Goal: Check status

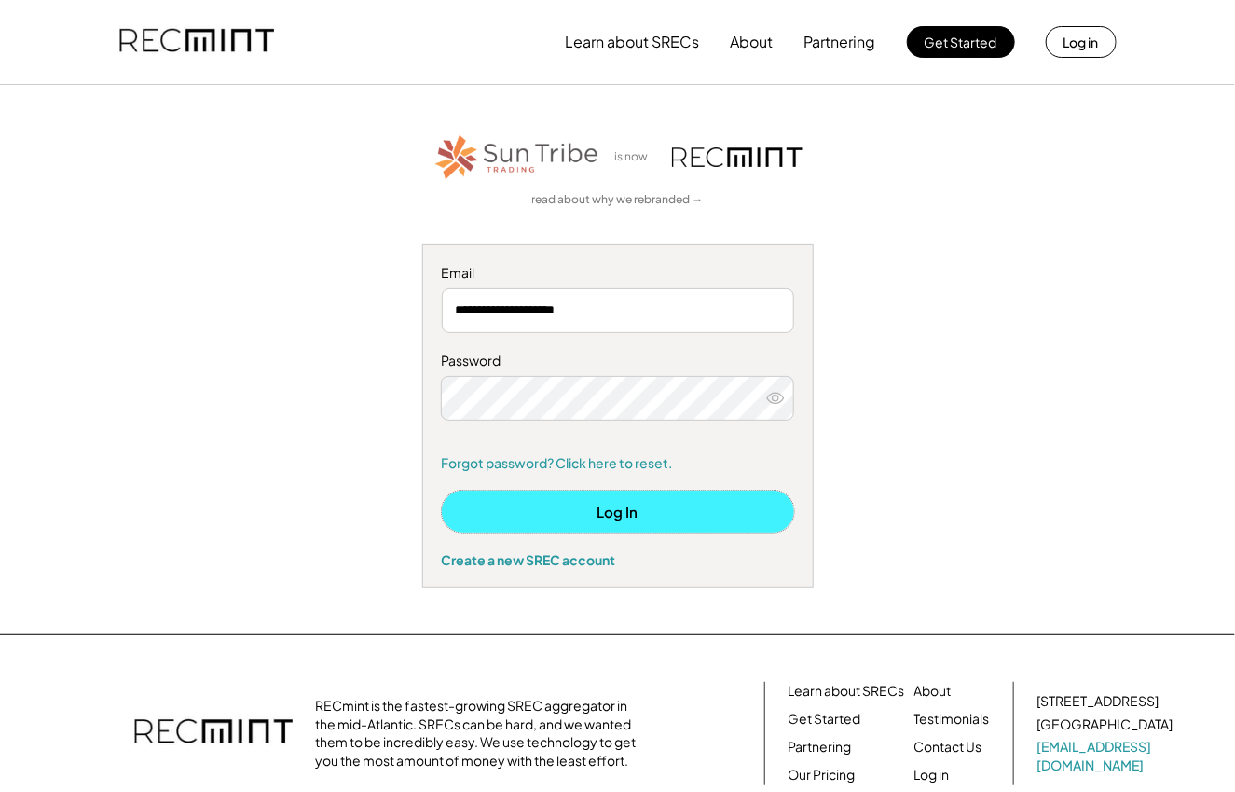
click at [621, 516] on button "Log In" at bounding box center [618, 511] width 352 height 42
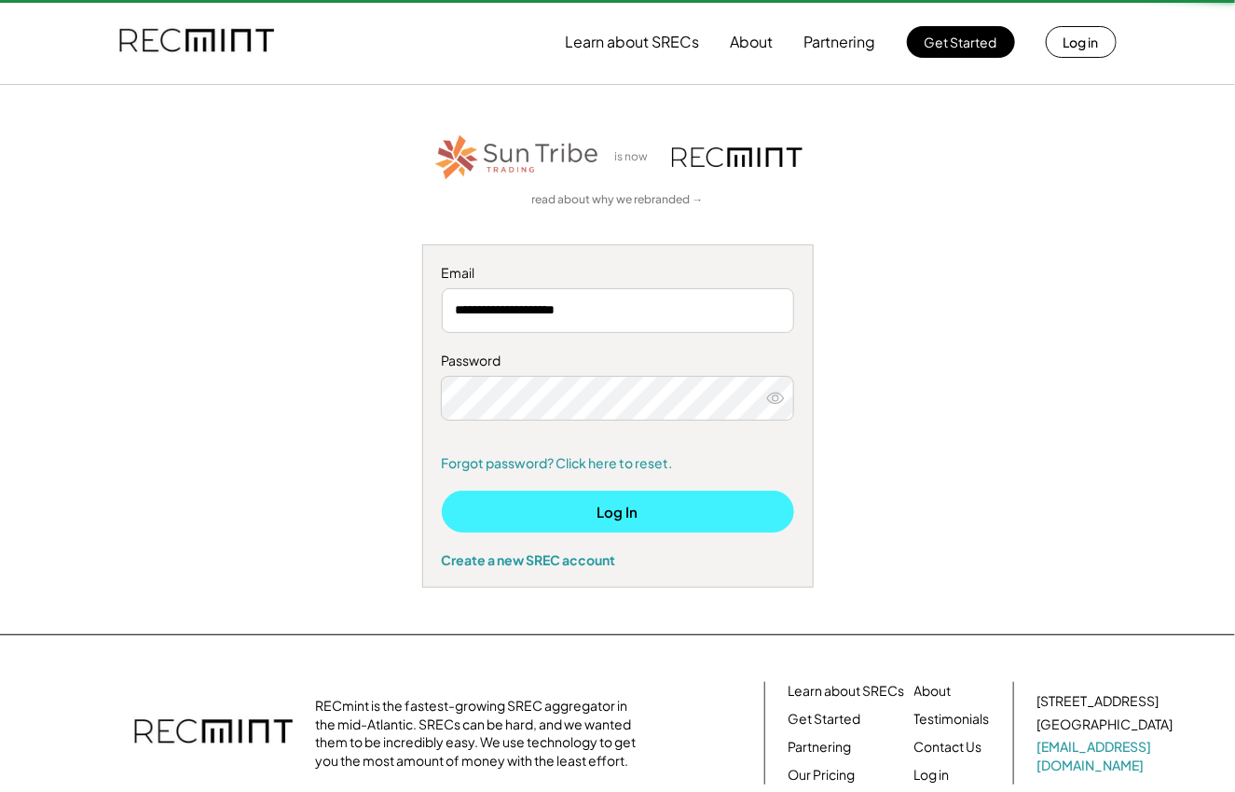
click at [621, 516] on button "Log In" at bounding box center [618, 511] width 352 height 42
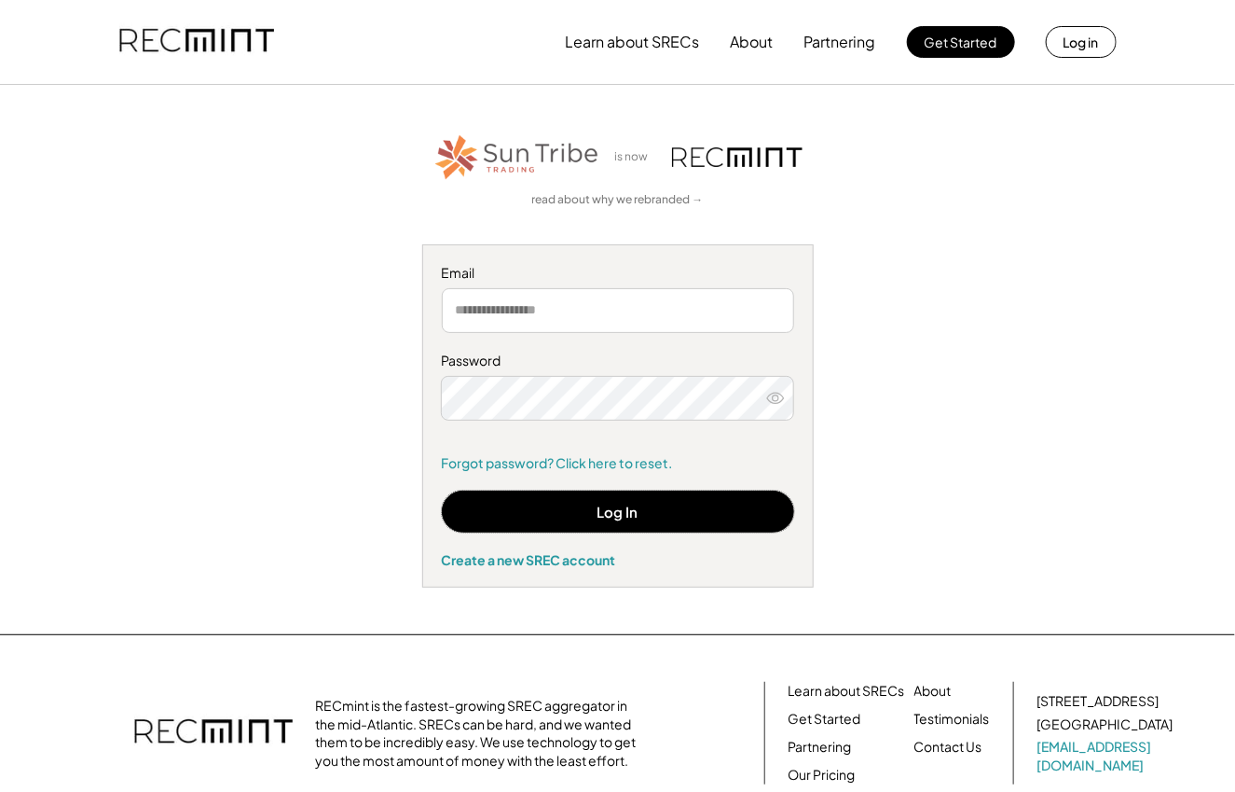
click at [614, 318] on input "email" at bounding box center [618, 310] width 352 height 45
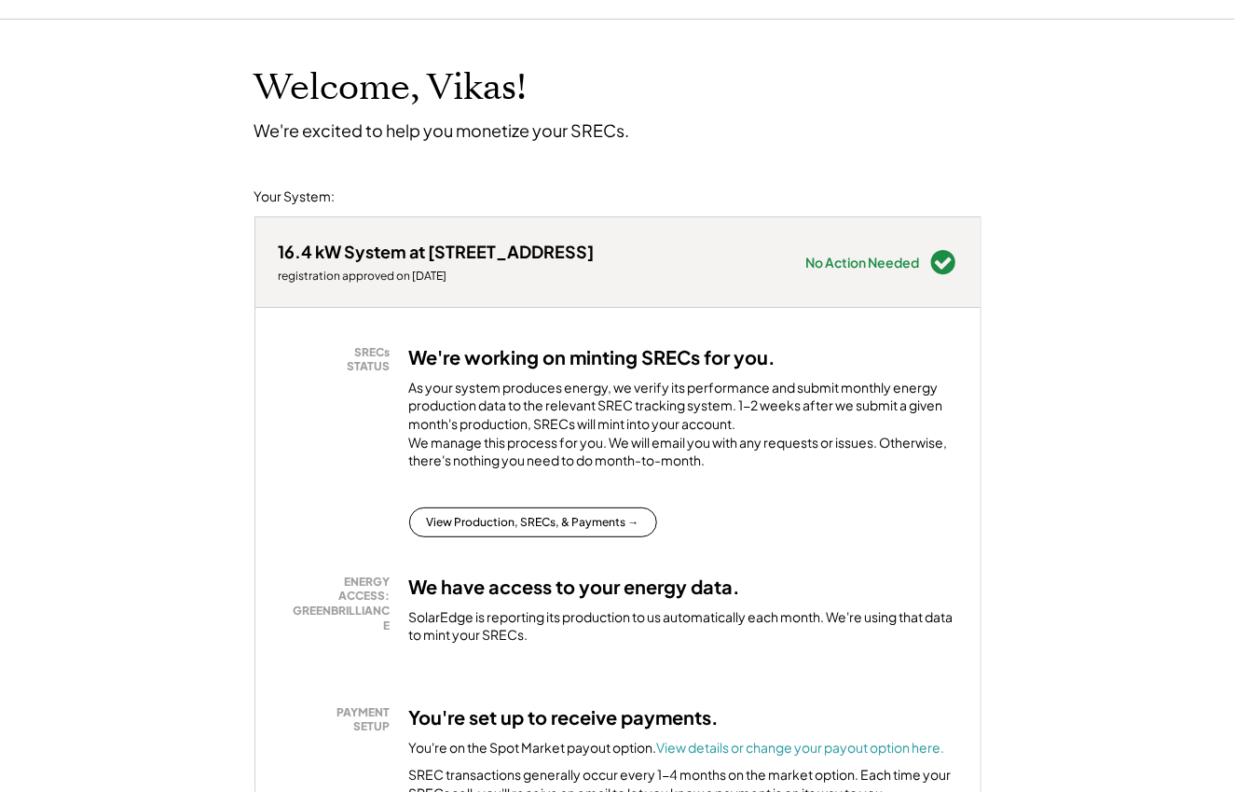
scroll to position [72, 0]
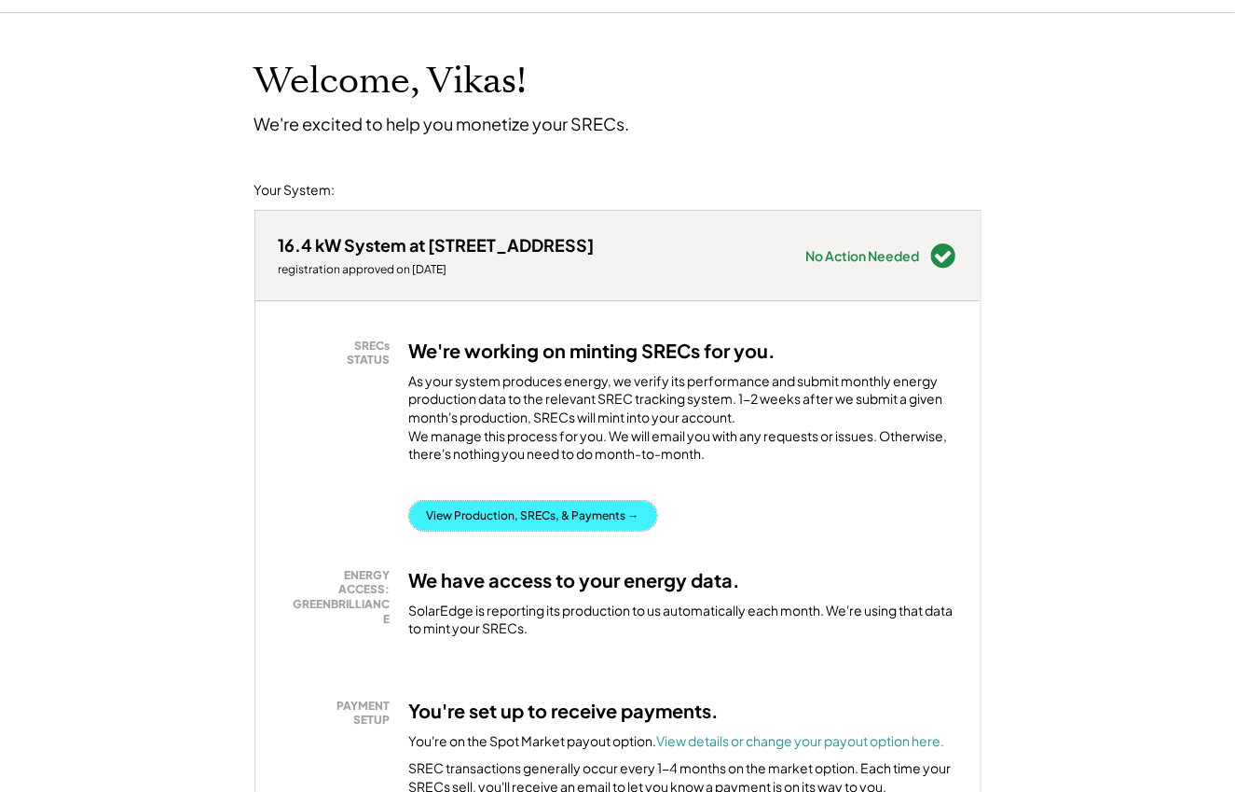
click at [576, 530] on button "View Production, SRECs, & Payments →" at bounding box center [533, 516] width 248 height 30
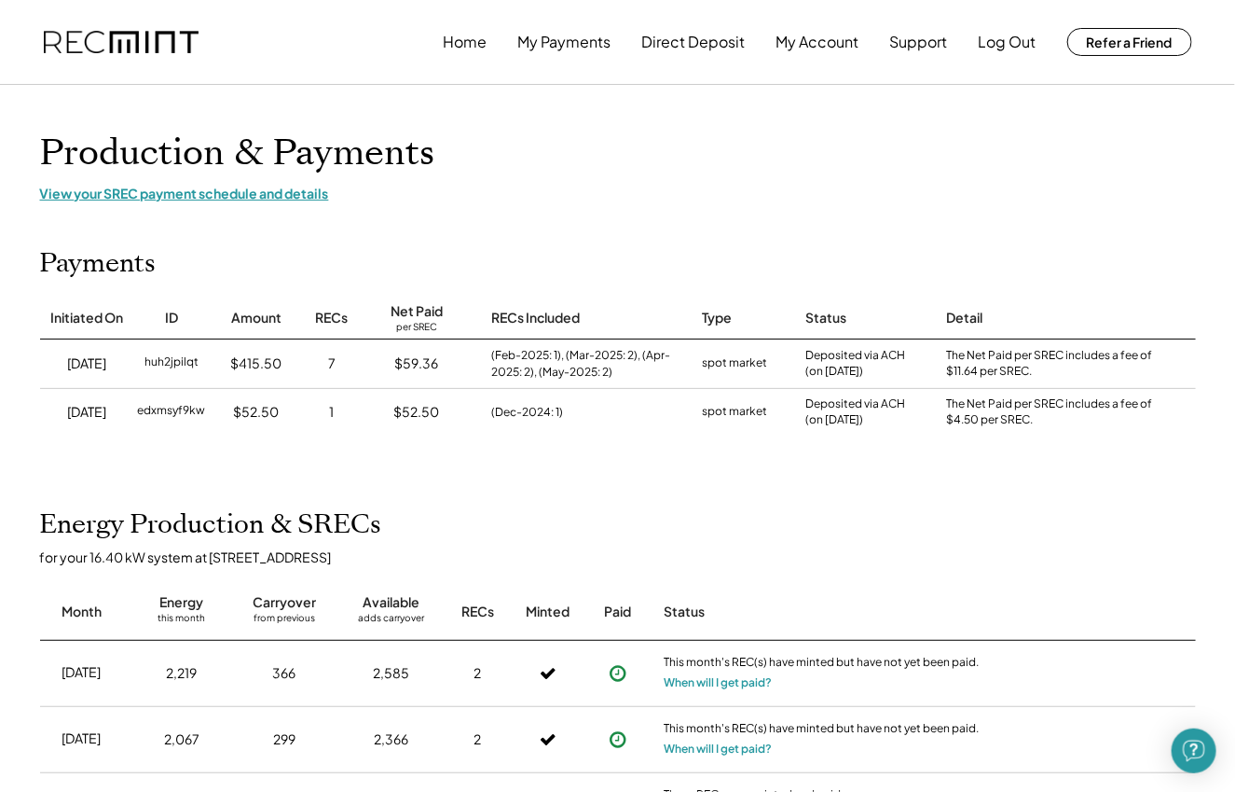
click at [278, 200] on div "View your SREC payment schedule and details" at bounding box center [618, 193] width 1156 height 17
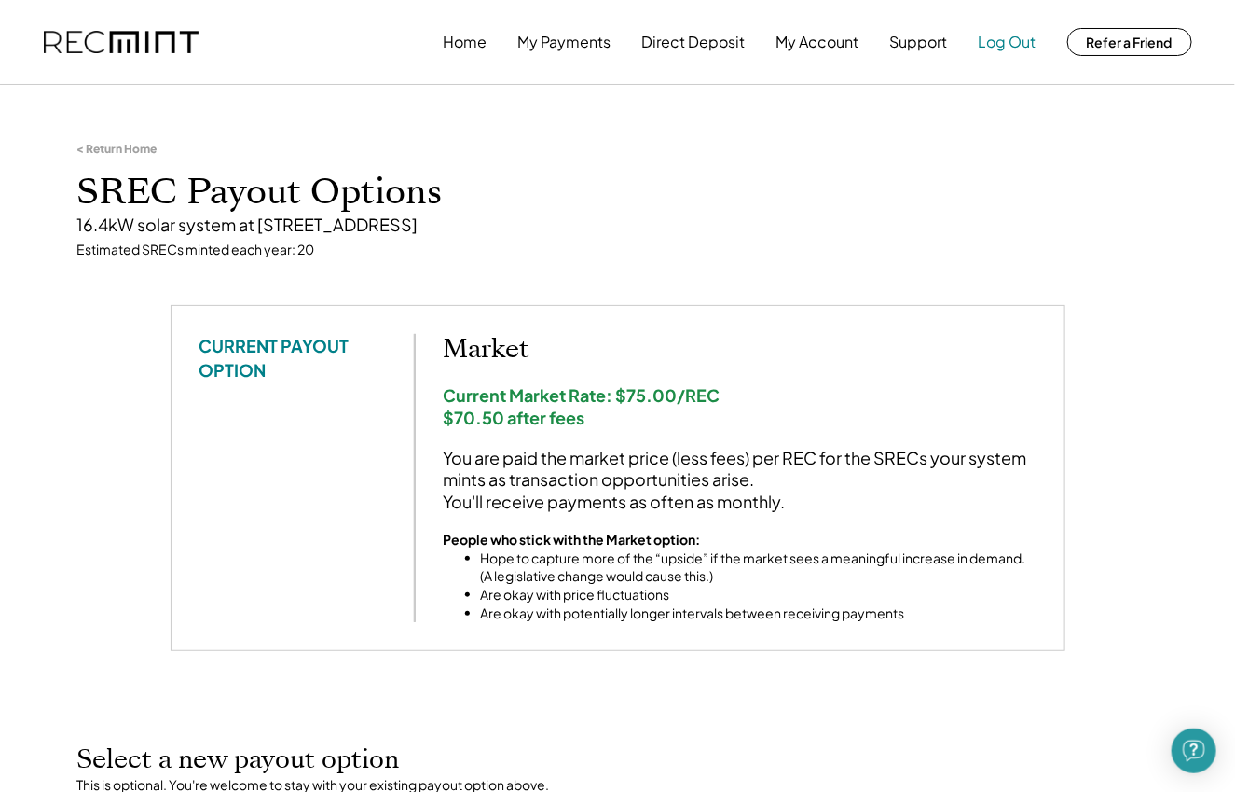
click at [1014, 34] on button "Log Out" at bounding box center [1008, 41] width 58 height 37
